Goal: Transaction & Acquisition: Purchase product/service

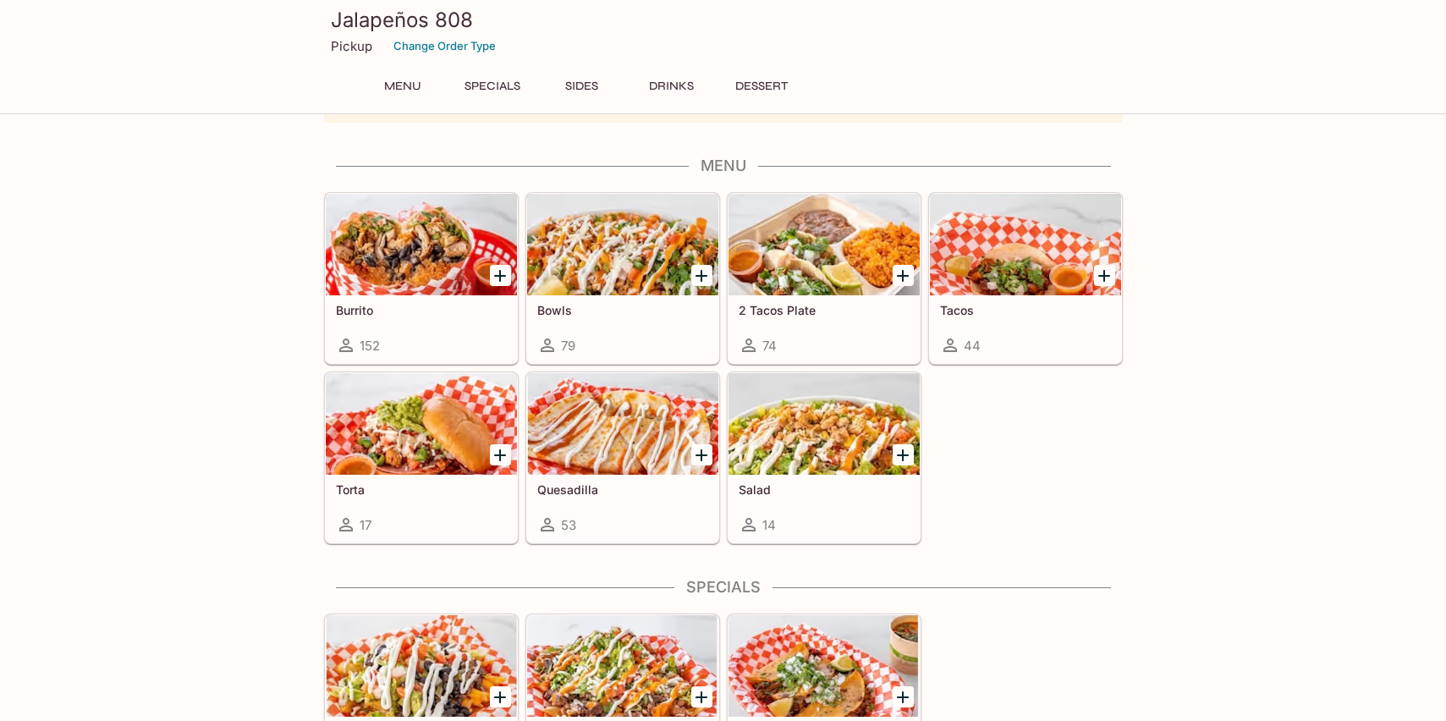
scroll to position [65, 0]
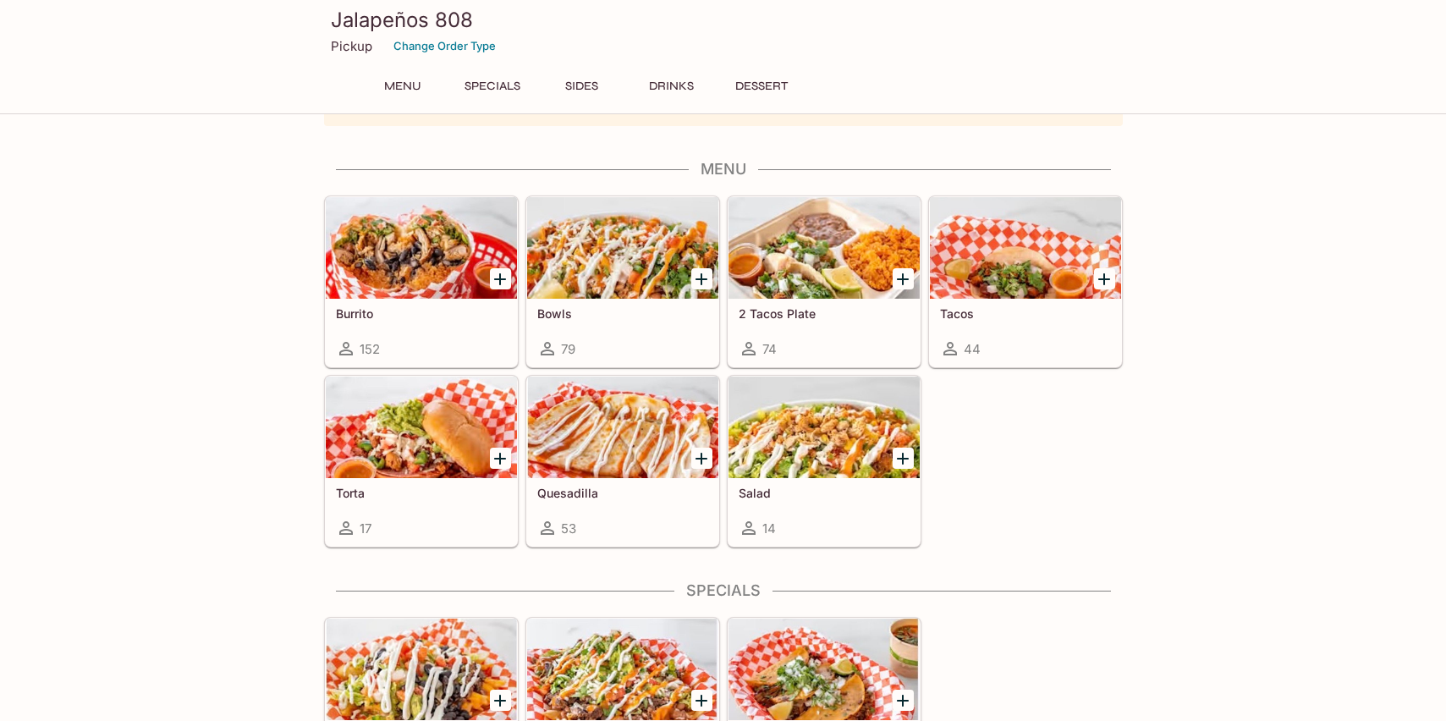
click at [823, 316] on h5 "2 Tacos Plate" at bounding box center [824, 313] width 171 height 14
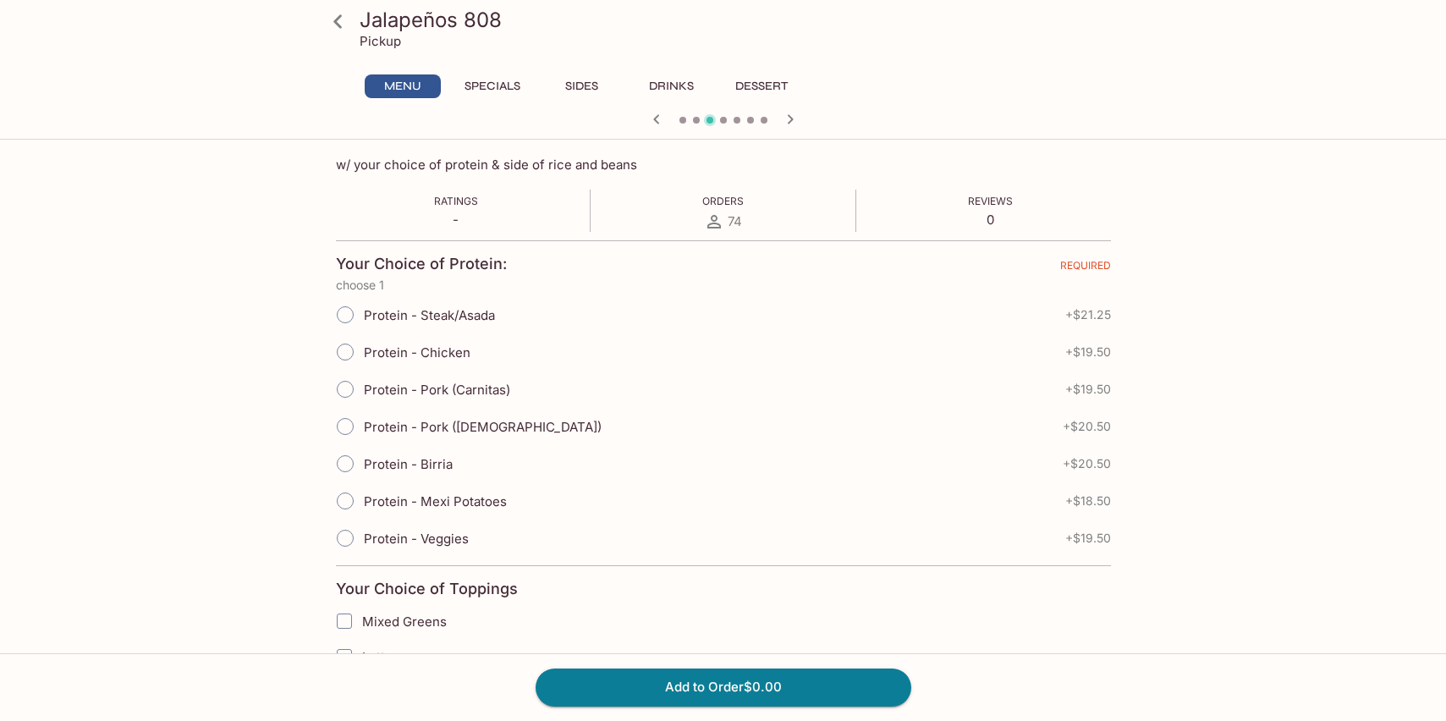
scroll to position [268, 0]
click at [341, 458] on input "Protein - Birria" at bounding box center [345, 463] width 36 height 36
radio input "true"
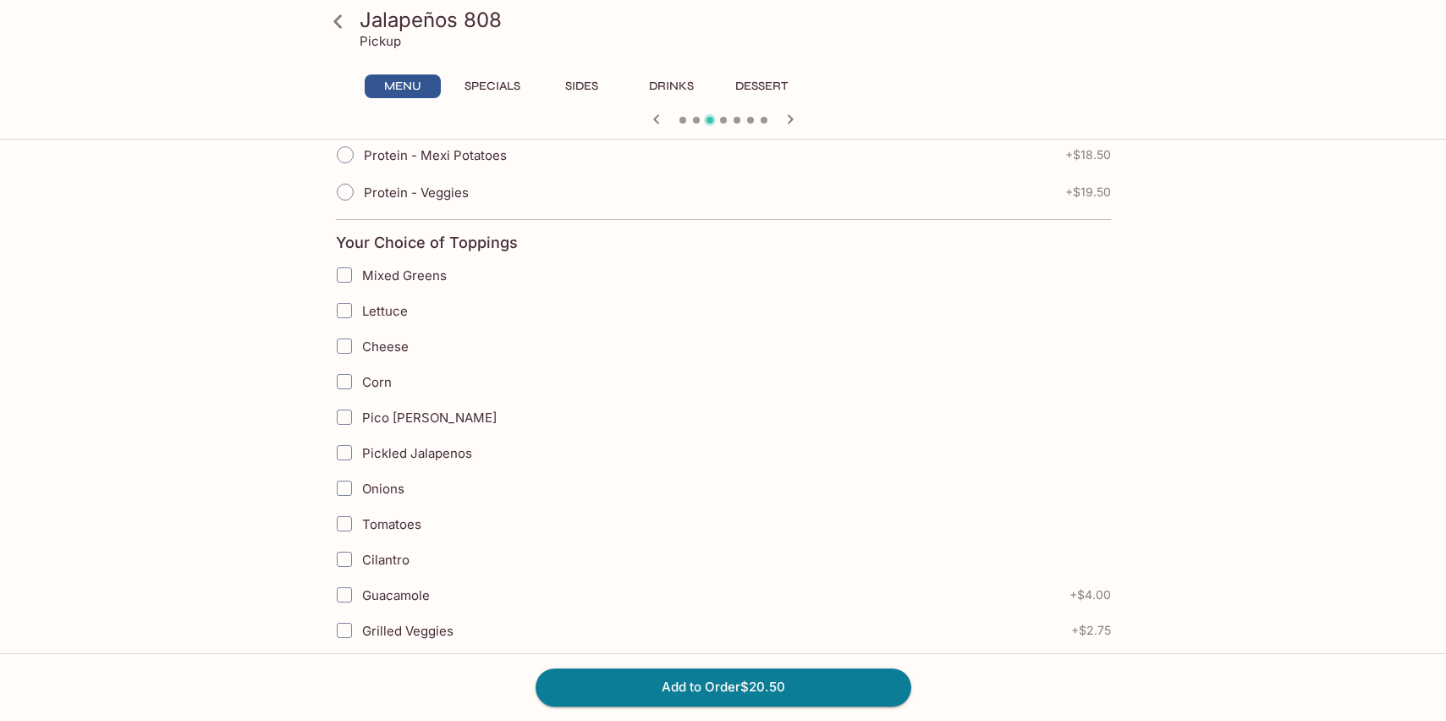
scroll to position [615, 0]
click at [342, 338] on input "Cheese" at bounding box center [344, 344] width 34 height 34
checkbox input "true"
click at [338, 376] on input "Corn" at bounding box center [344, 380] width 34 height 34
click at [345, 391] on input "Corn" at bounding box center [344, 380] width 34 height 34
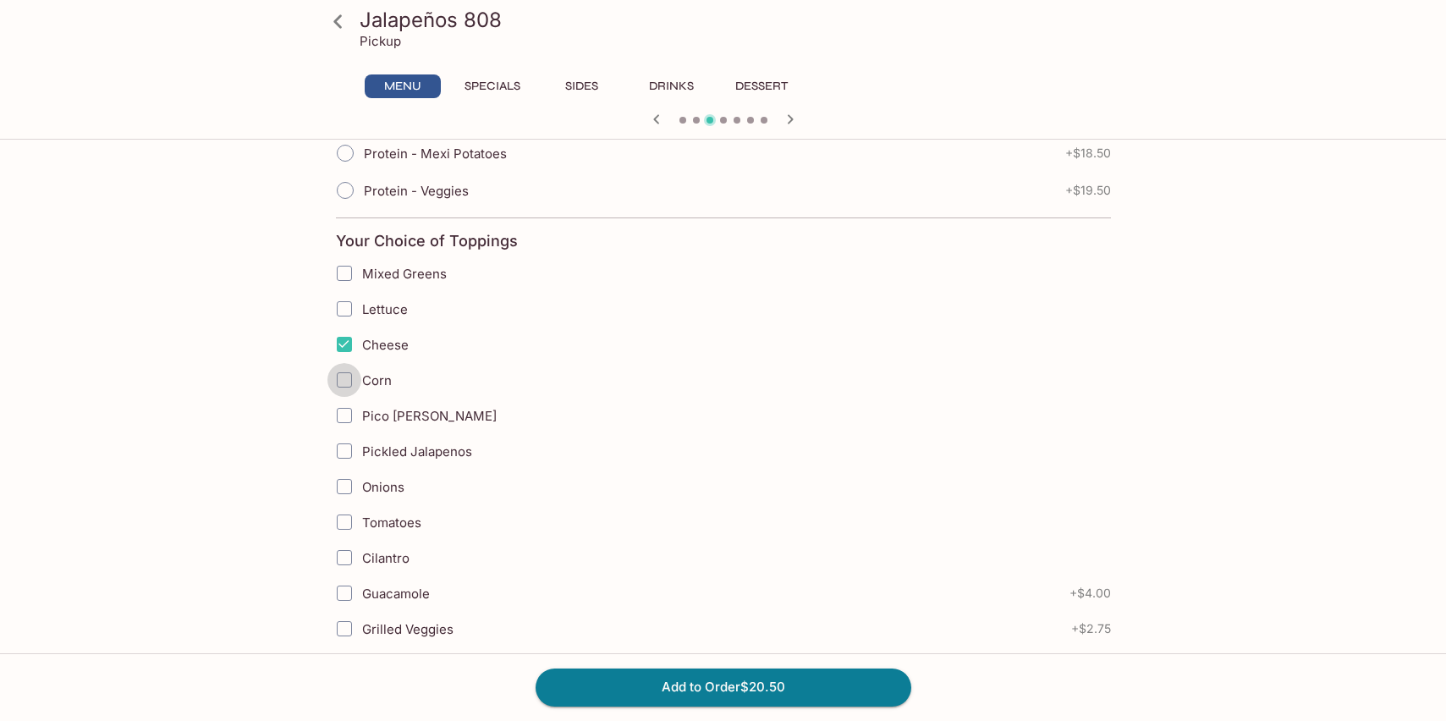
checkbox input "true"
click at [344, 310] on input "Lettuce" at bounding box center [344, 309] width 34 height 34
checkbox input "true"
click at [345, 372] on input "Corn" at bounding box center [344, 380] width 34 height 34
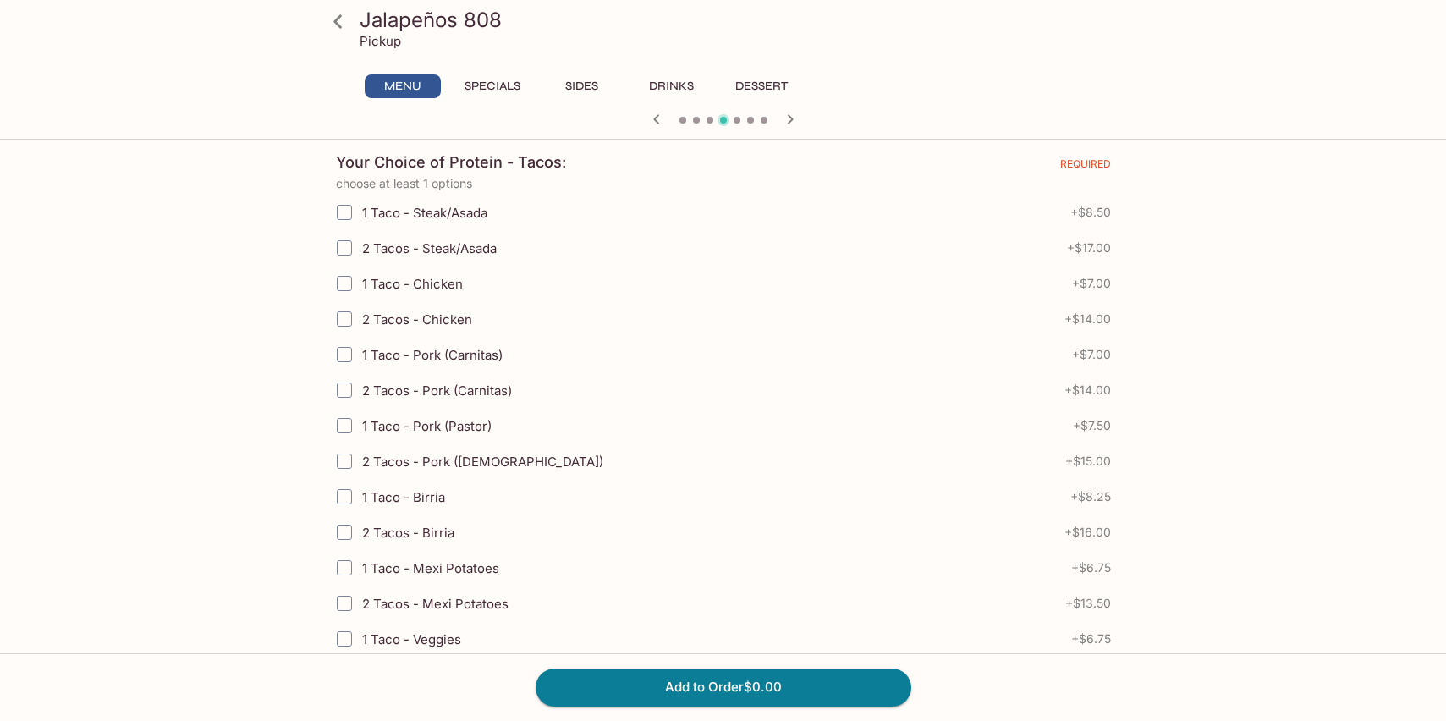
scroll to position [329, 0]
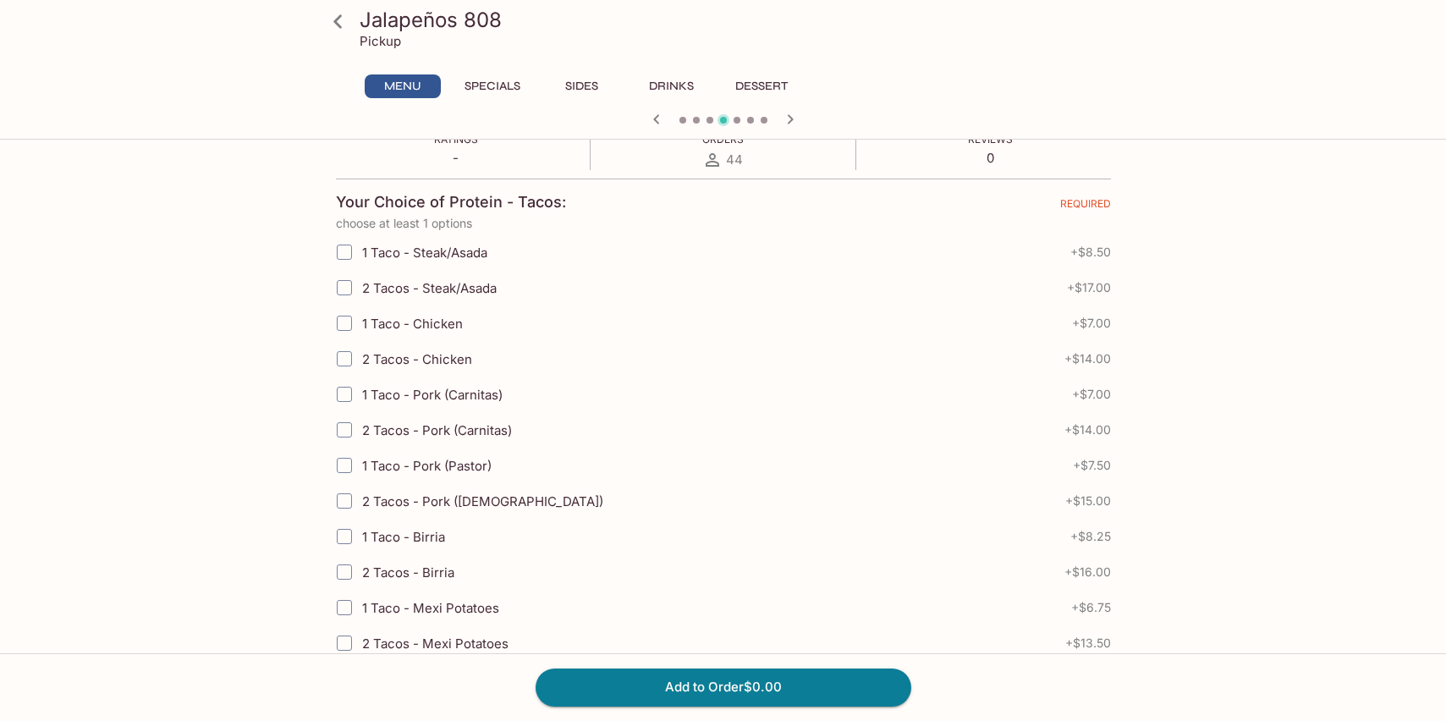
click at [656, 118] on icon "button" at bounding box center [656, 118] width 6 height 9
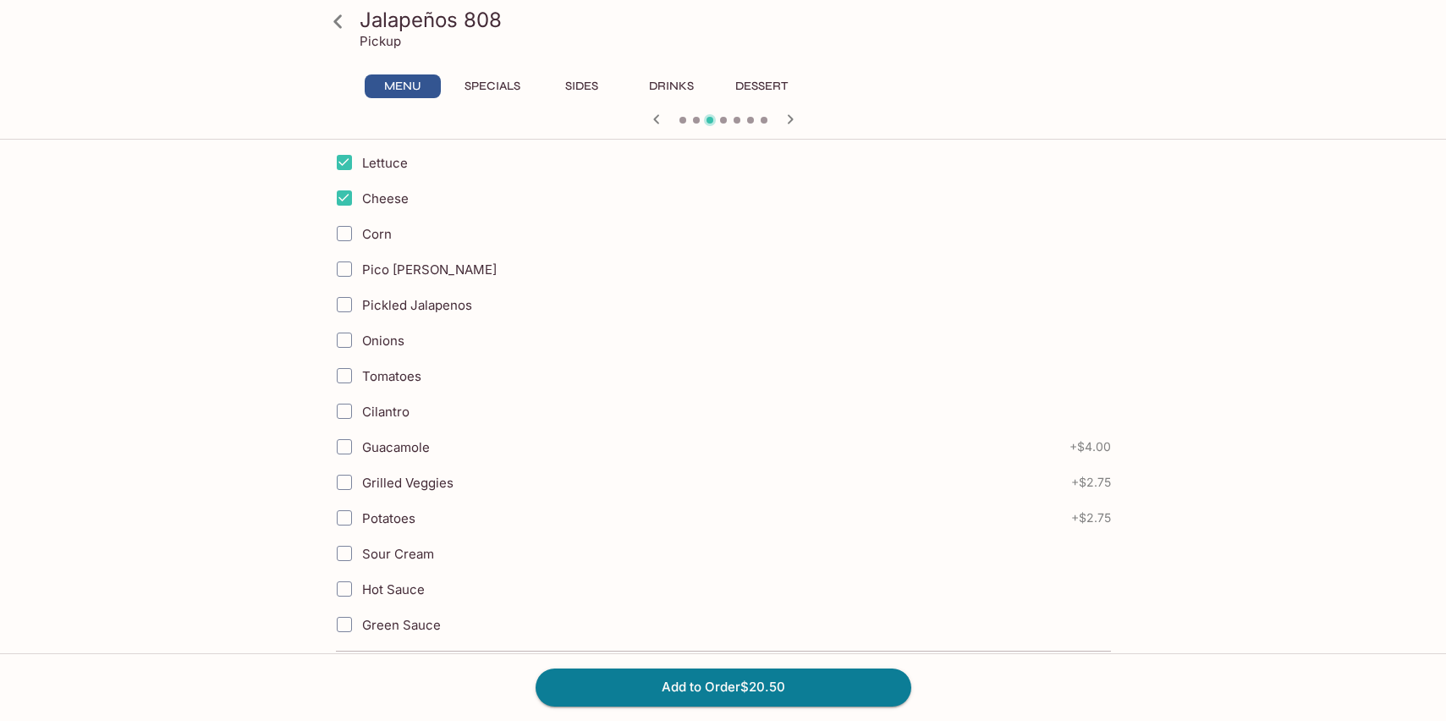
scroll to position [767, 0]
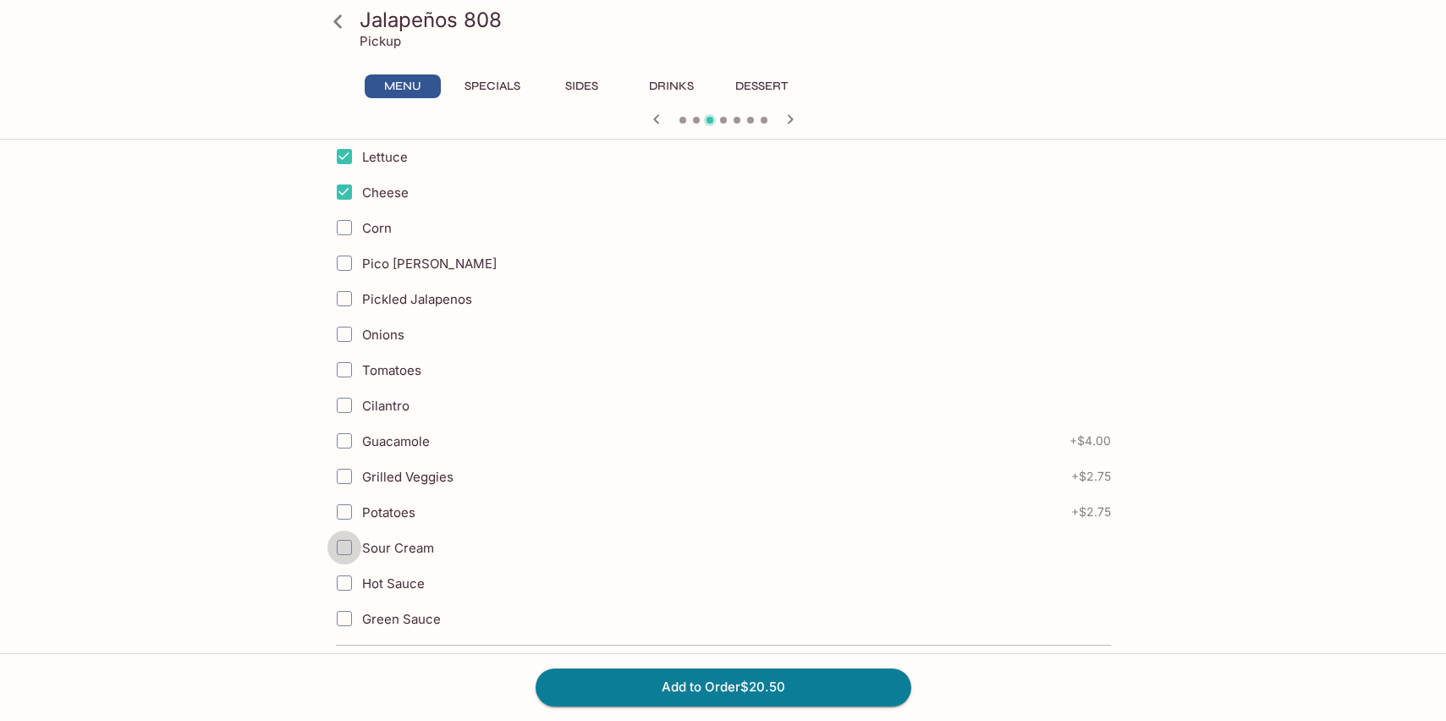
click at [341, 549] on input "Sour Cream" at bounding box center [344, 547] width 34 height 34
checkbox input "true"
click at [341, 335] on input "Onions" at bounding box center [344, 334] width 34 height 34
checkbox input "true"
click at [343, 230] on input "Corn" at bounding box center [344, 228] width 34 height 34
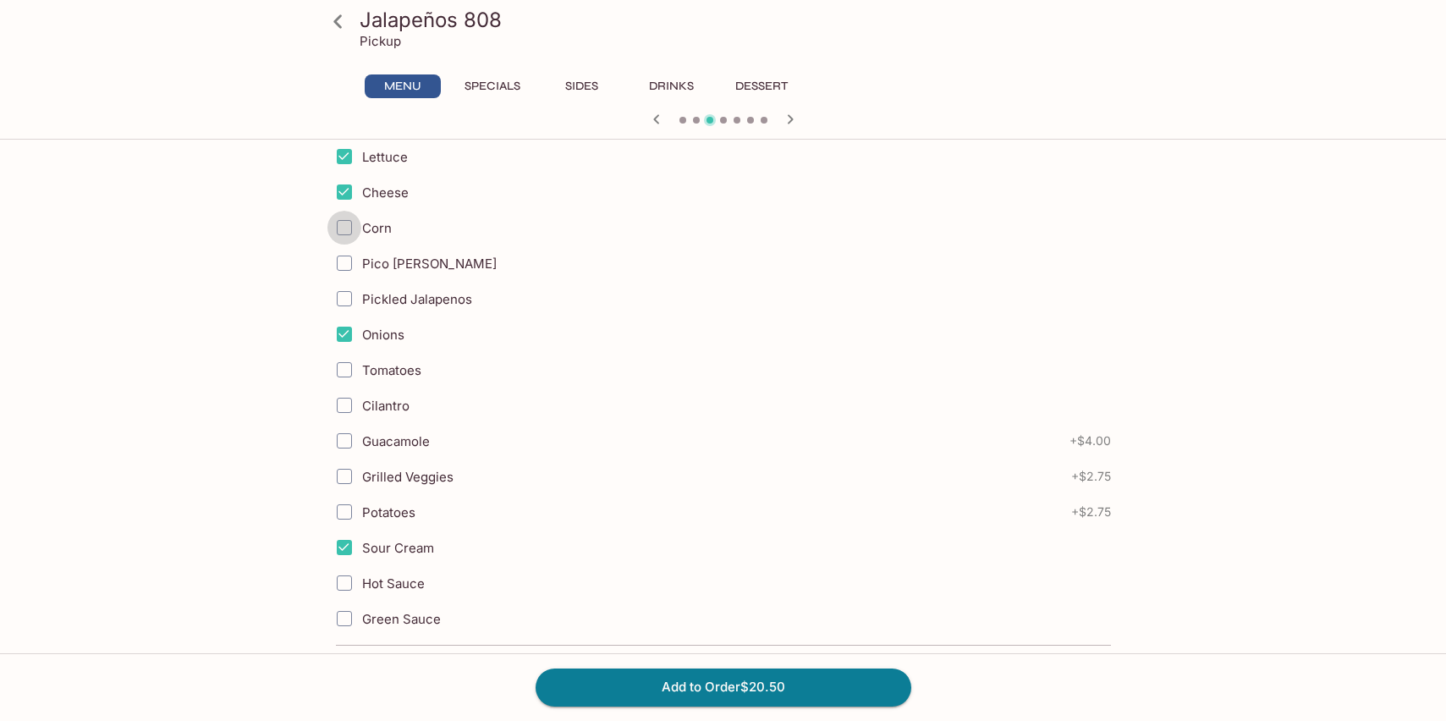
click at [343, 230] on input "Corn" at bounding box center [344, 228] width 34 height 34
checkbox input "true"
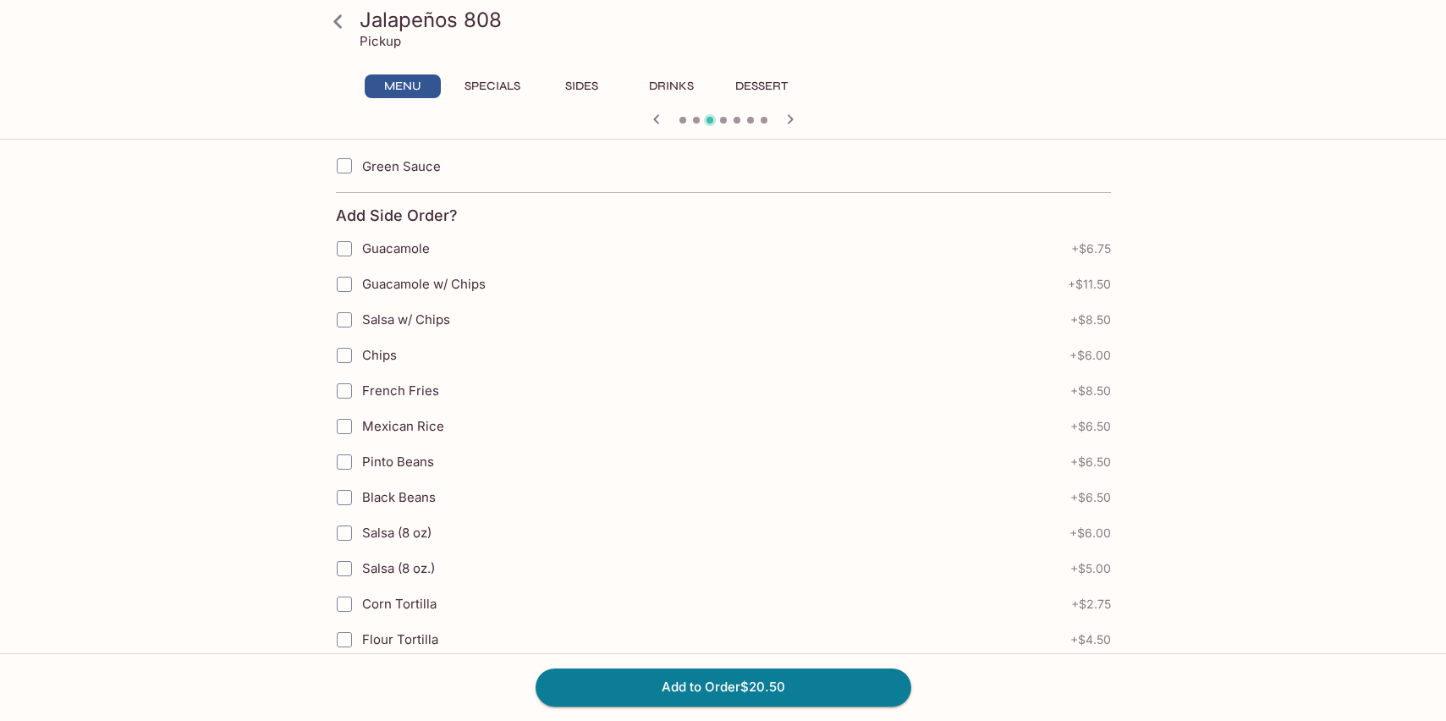
scroll to position [1223, 0]
click at [348, 422] on input "Mexican Rice" at bounding box center [344, 424] width 34 height 34
checkbox input "true"
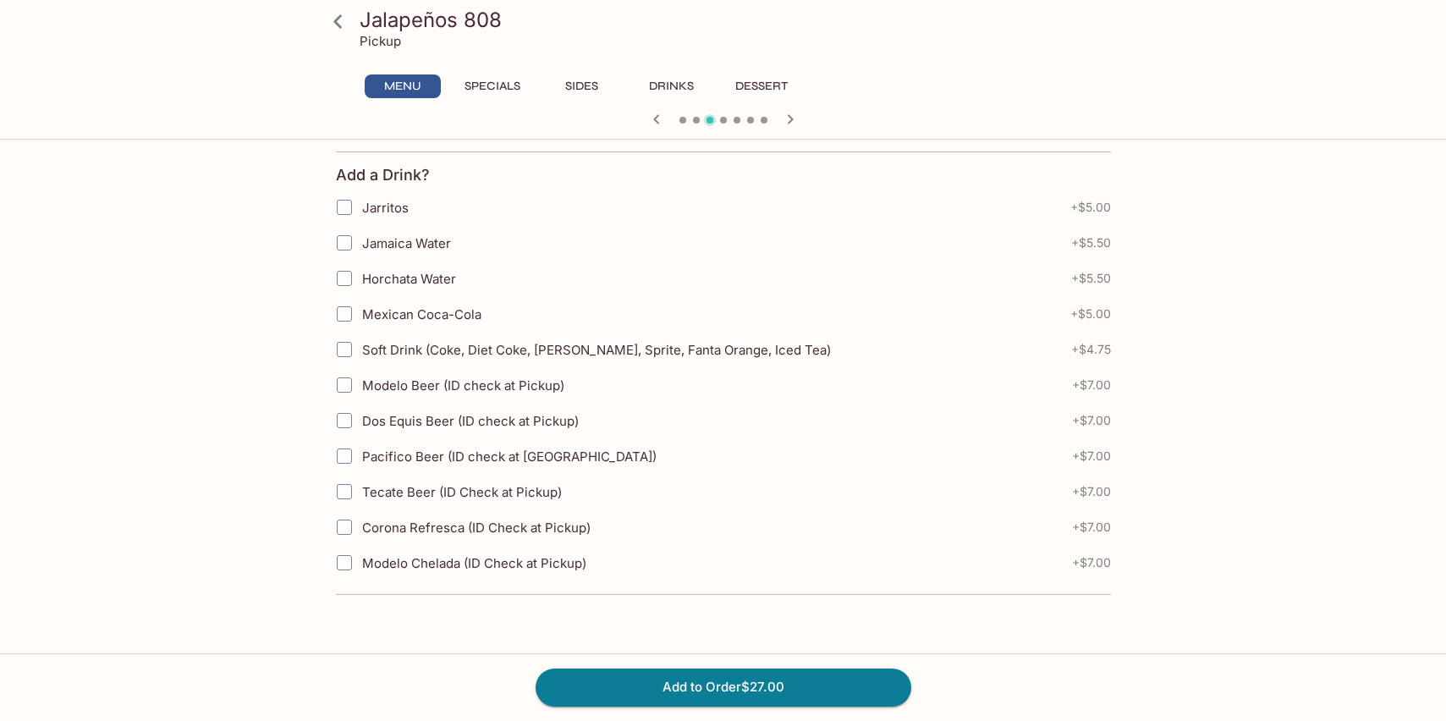
scroll to position [1767, 0]
click at [348, 206] on input "Jarritos" at bounding box center [344, 211] width 34 height 34
checkbox input "true"
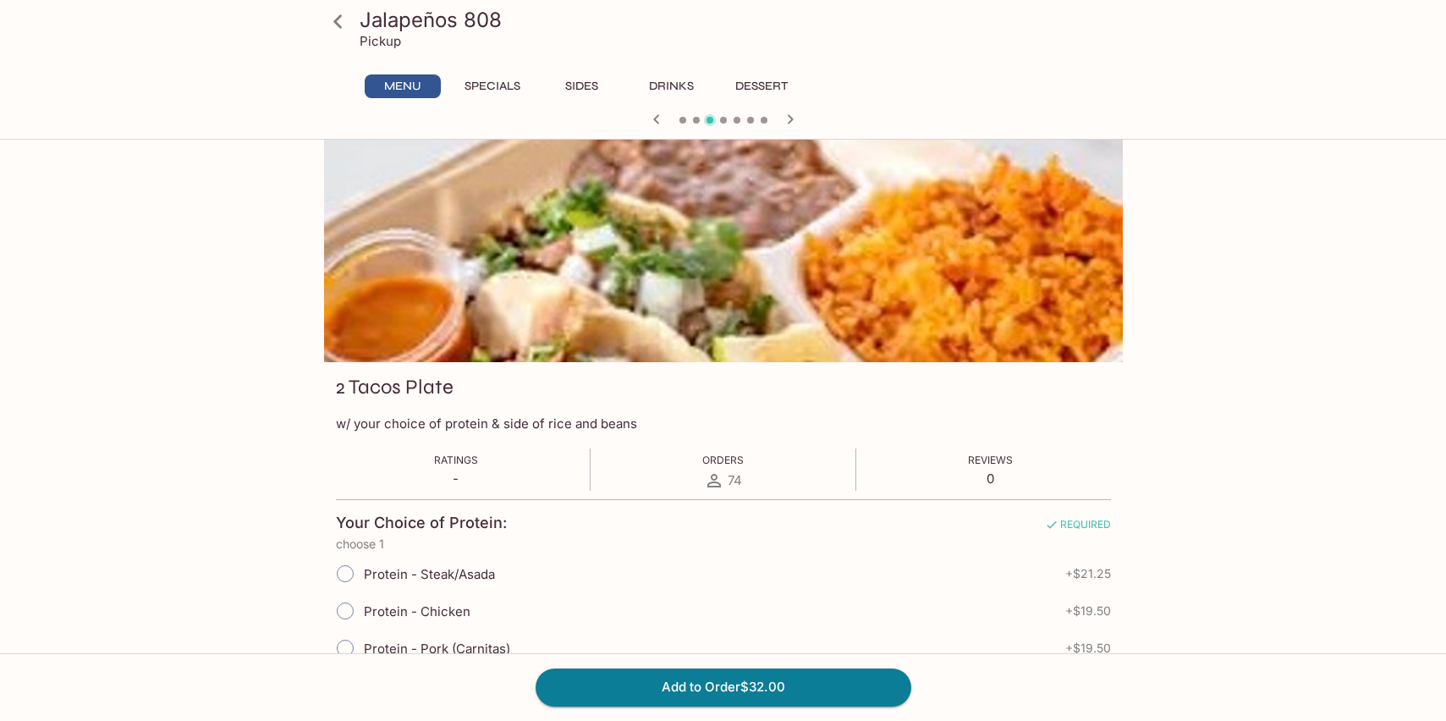
scroll to position [0, 0]
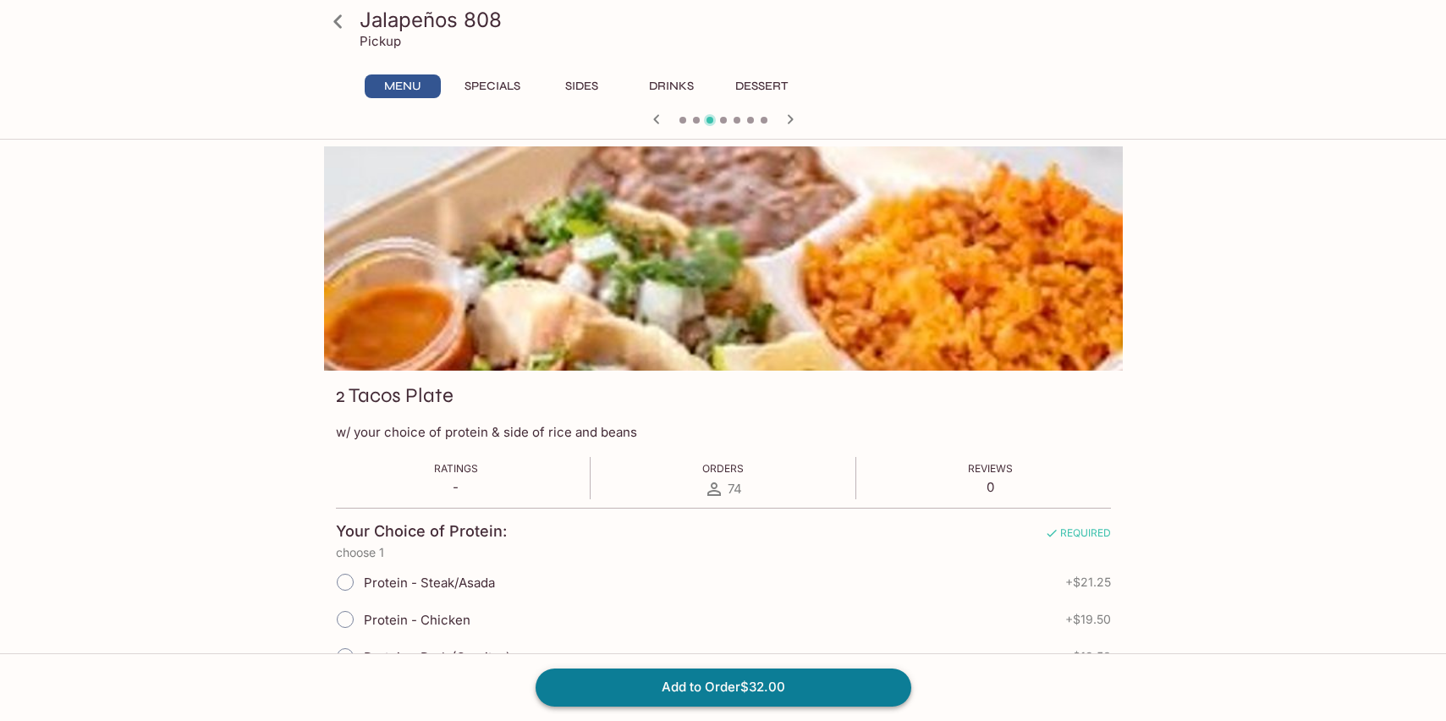
click at [693, 681] on button "Add to Order $32.00" at bounding box center [724, 686] width 376 height 37
